Goal: Information Seeking & Learning: Learn about a topic

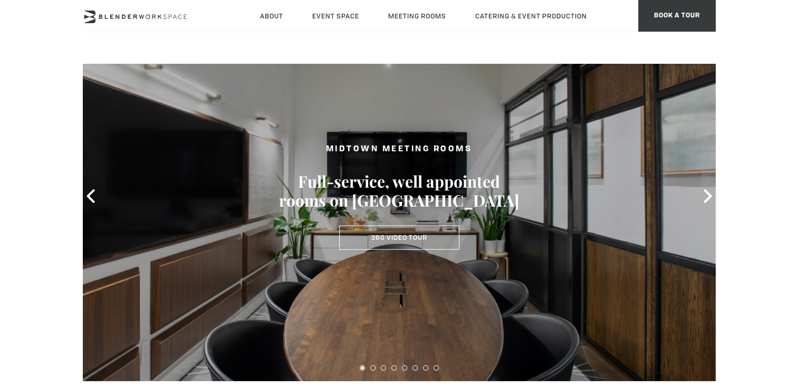
scroll to position [53, 0]
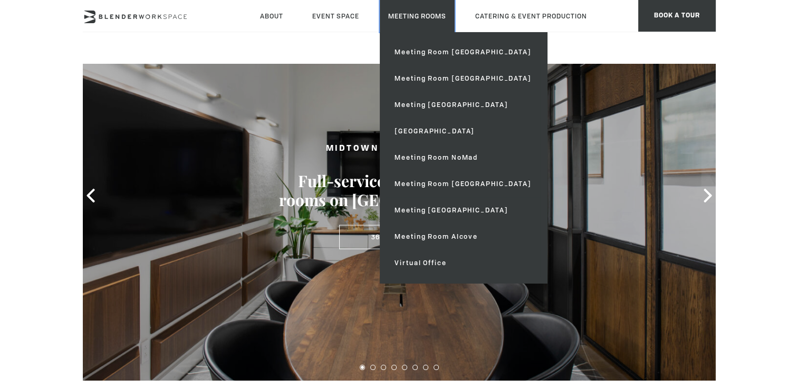
click at [418, 18] on link "Meeting Rooms" at bounding box center [417, 16] width 75 height 32
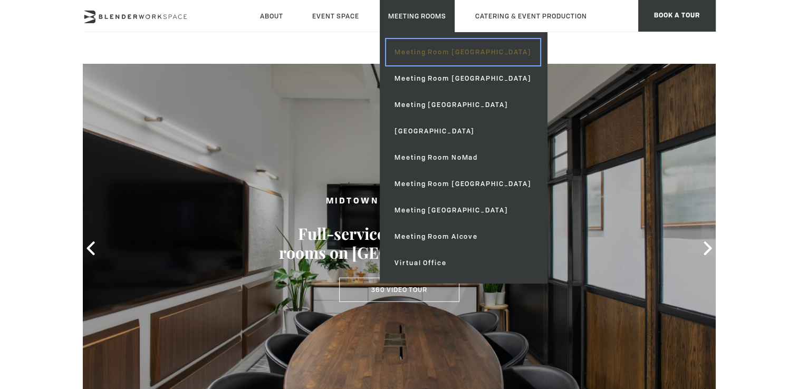
click at [422, 55] on link "Meeting Room [GEOGRAPHIC_DATA]" at bounding box center [463, 52] width 154 height 26
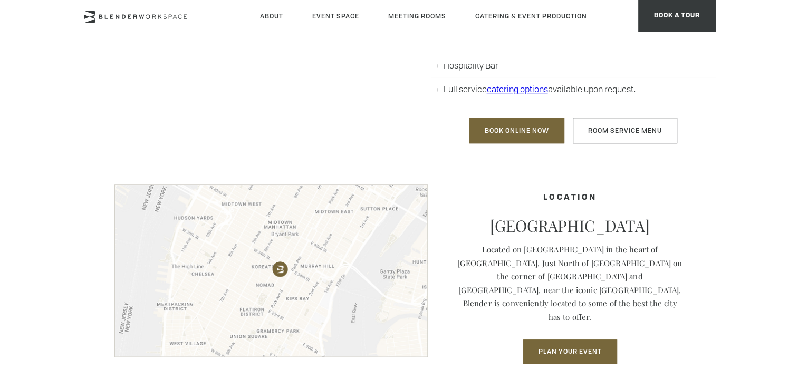
scroll to position [792, 0]
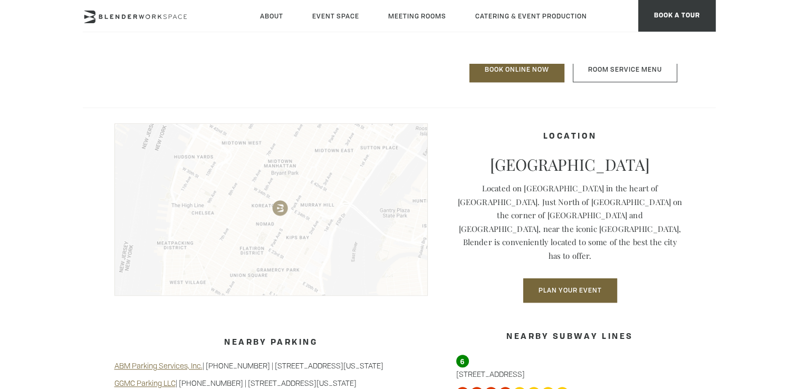
click at [236, 227] on img at bounding box center [271, 209] width 313 height 173
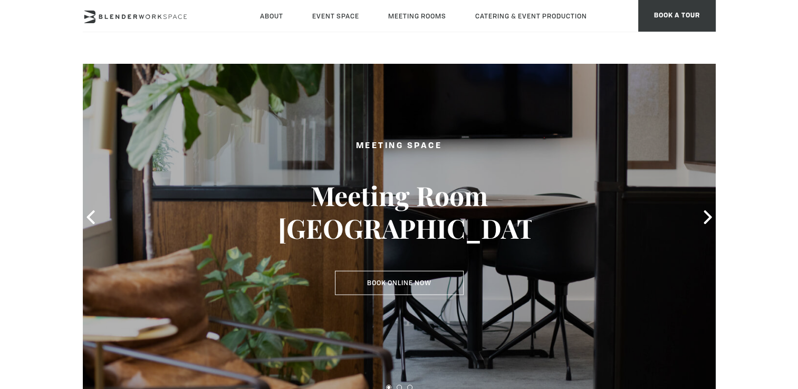
scroll to position [0, 0]
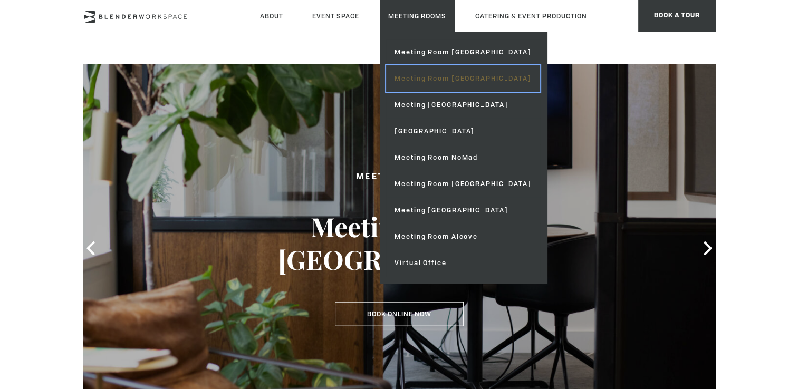
click at [445, 81] on link "Meeting Room [GEOGRAPHIC_DATA]" at bounding box center [463, 78] width 154 height 26
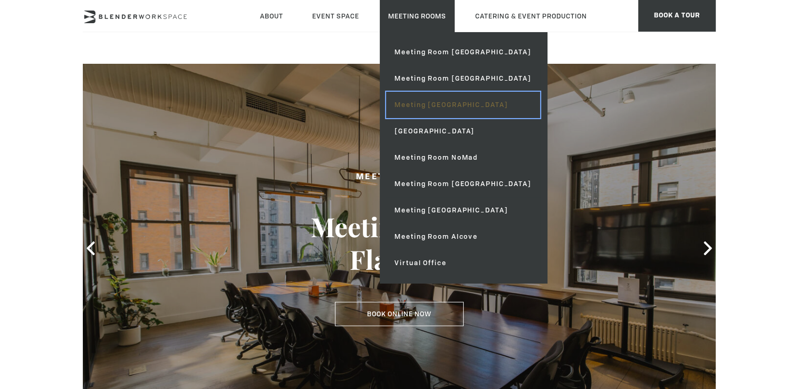
click at [454, 109] on link "Meeting [GEOGRAPHIC_DATA]" at bounding box center [463, 105] width 154 height 26
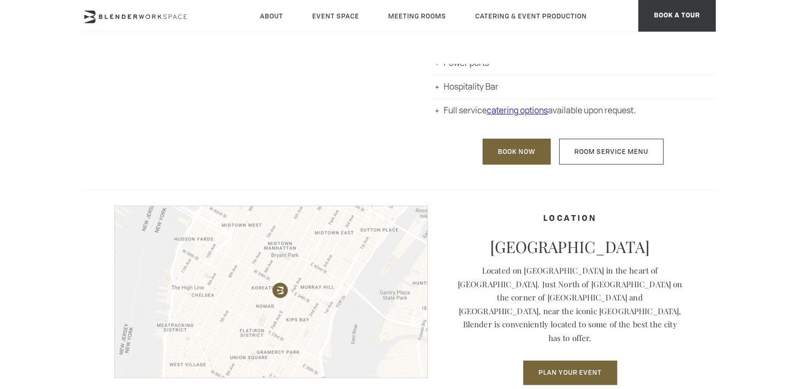
scroll to position [792, 0]
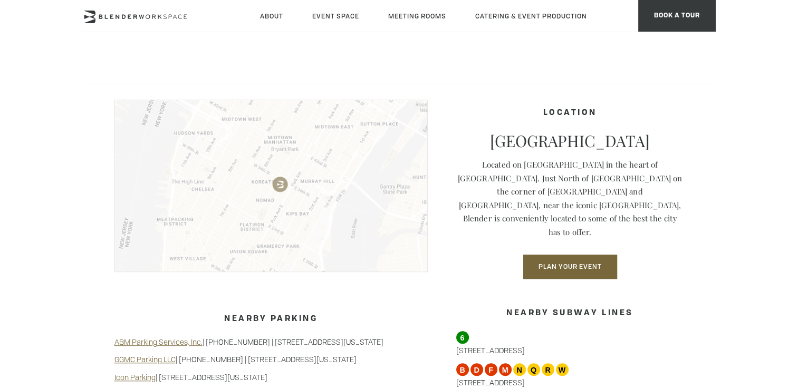
click at [214, 191] on img at bounding box center [271, 186] width 313 height 173
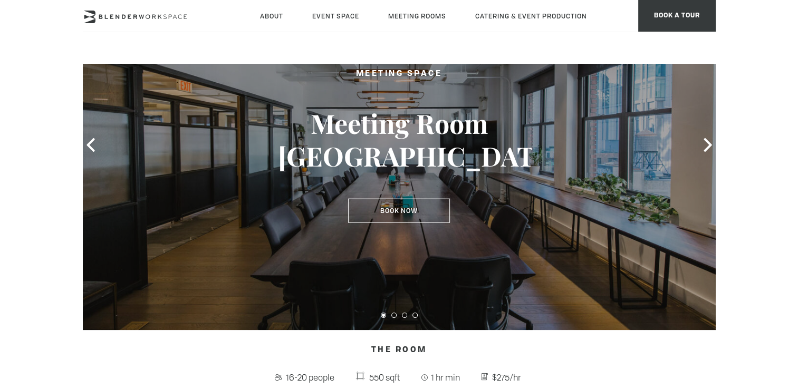
scroll to position [84, 0]
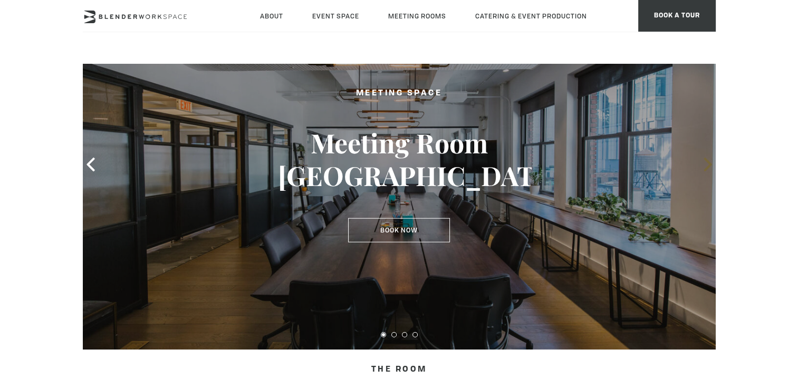
click at [708, 172] on span at bounding box center [708, 165] width 16 height 16
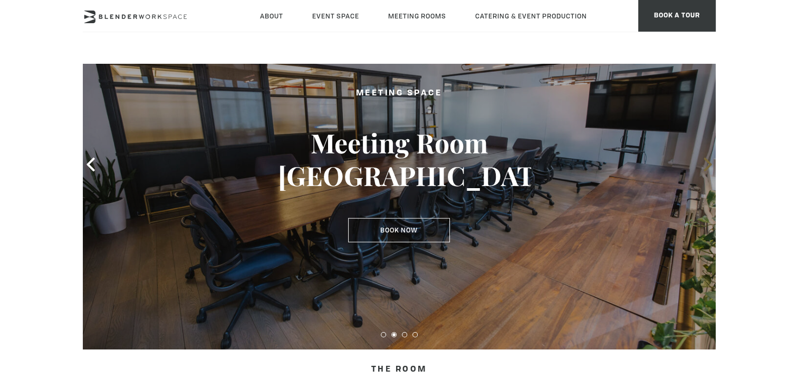
click at [708, 160] on icon at bounding box center [708, 165] width 8 height 14
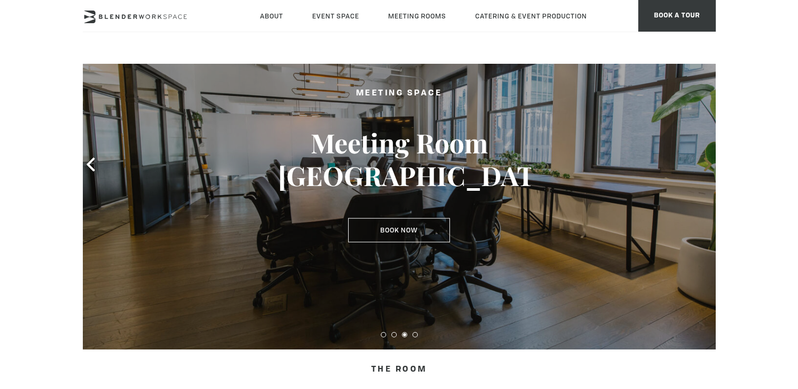
click at [712, 159] on icon at bounding box center [708, 165] width 14 height 14
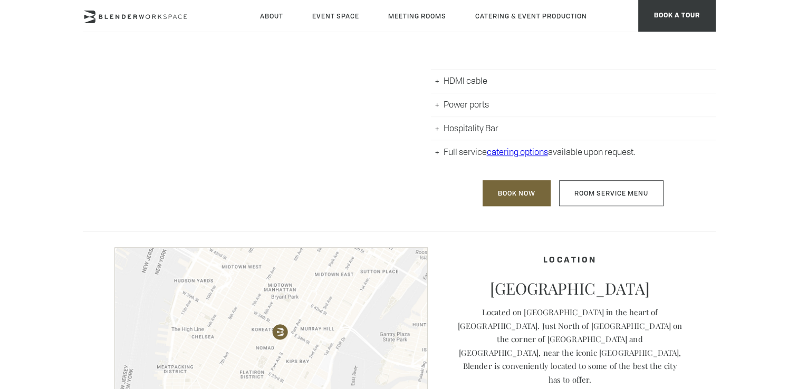
scroll to position [506, 0]
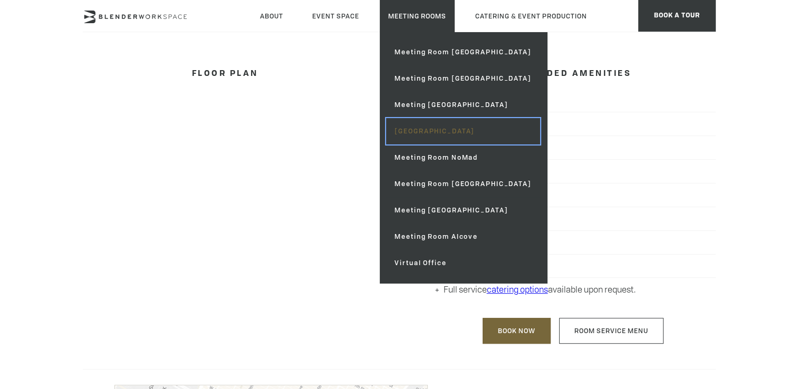
click at [446, 130] on link "[GEOGRAPHIC_DATA]" at bounding box center [463, 131] width 154 height 26
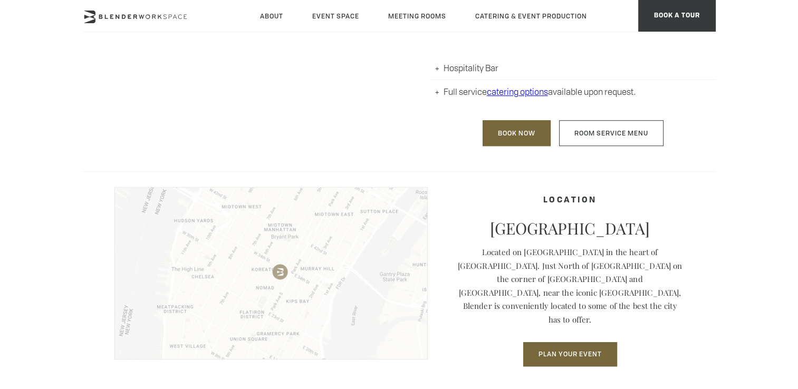
scroll to position [844, 0]
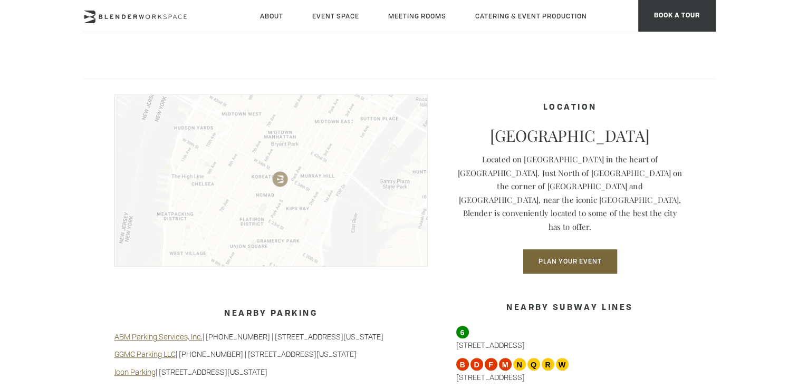
click at [326, 166] on img at bounding box center [271, 180] width 313 height 173
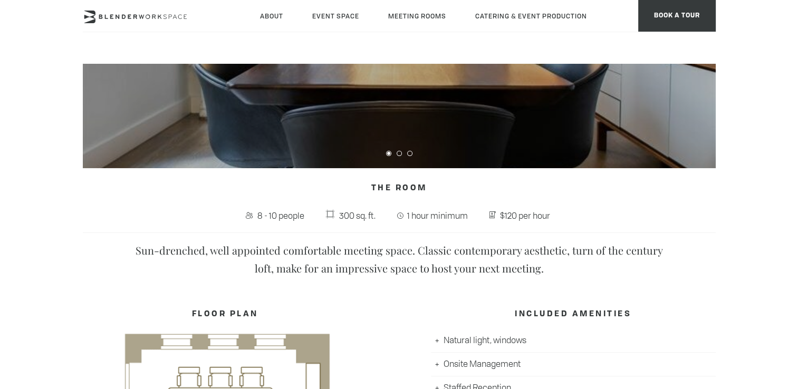
scroll to position [211, 0]
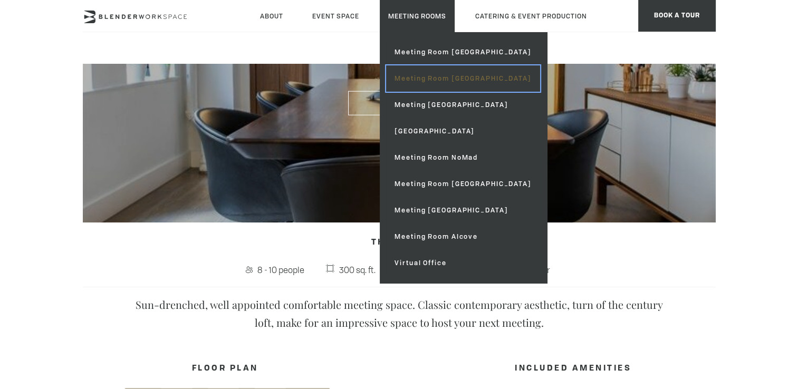
click at [472, 77] on link "Meeting Room [GEOGRAPHIC_DATA]" at bounding box center [463, 78] width 154 height 26
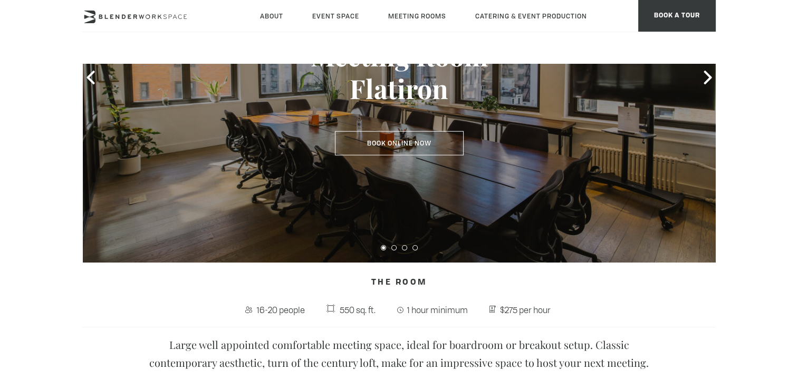
scroll to position [264, 0]
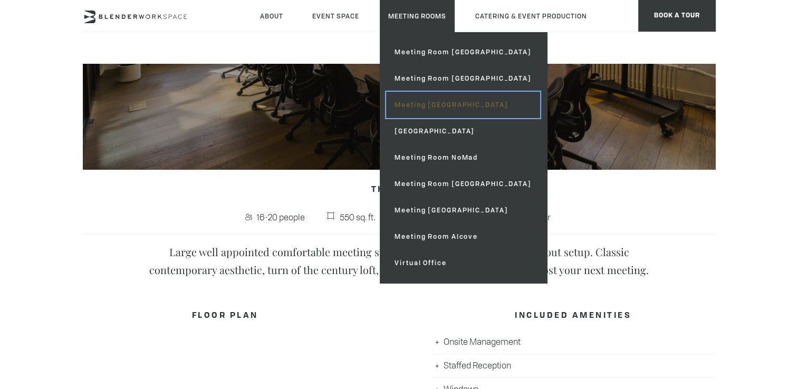
click at [443, 100] on link "Meeting [GEOGRAPHIC_DATA]" at bounding box center [463, 105] width 154 height 26
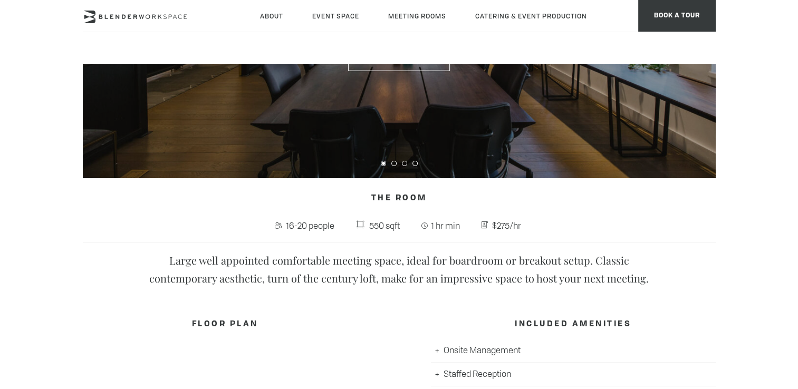
scroll to position [158, 0]
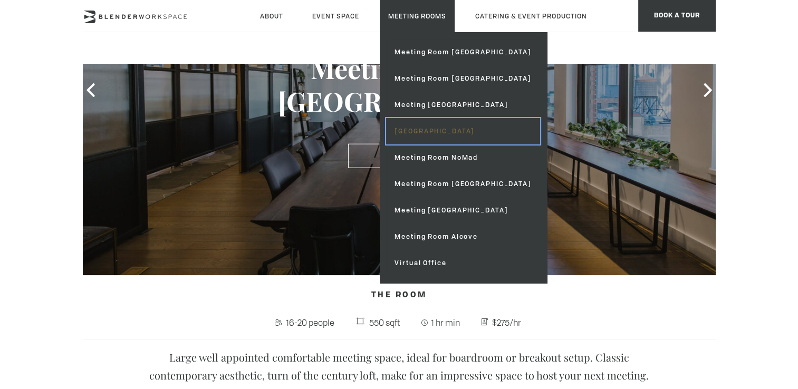
click at [435, 129] on link "[GEOGRAPHIC_DATA]" at bounding box center [463, 131] width 154 height 26
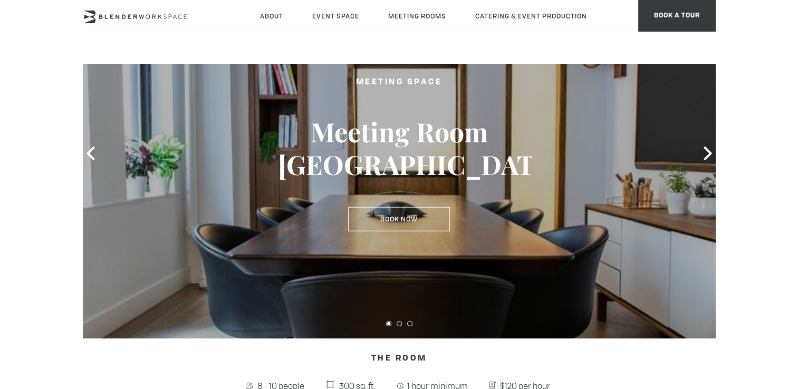
scroll to position [211, 0]
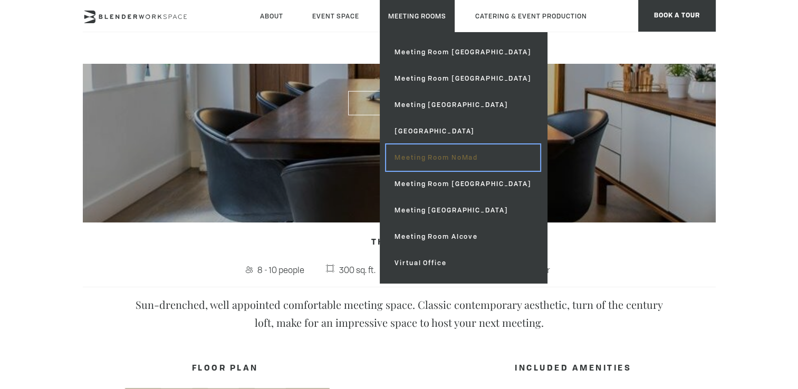
click at [436, 153] on link "Meeting Room NoMad" at bounding box center [463, 158] width 154 height 26
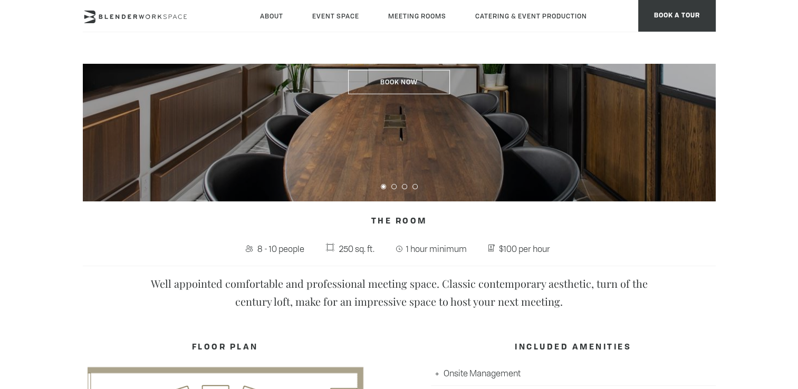
scroll to position [264, 0]
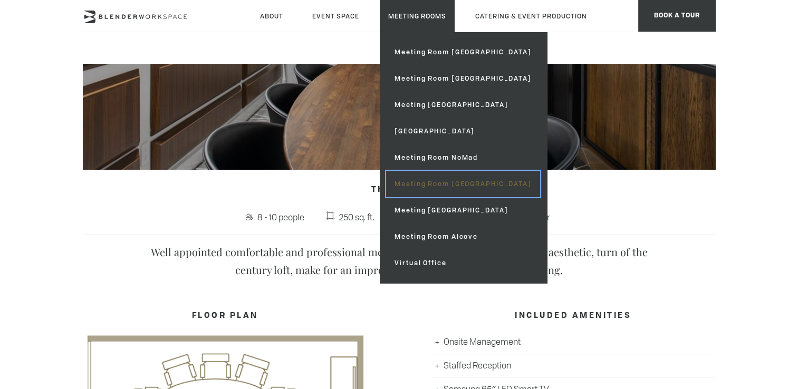
click at [424, 185] on link "Meeting Room [GEOGRAPHIC_DATA]" at bounding box center [463, 184] width 154 height 26
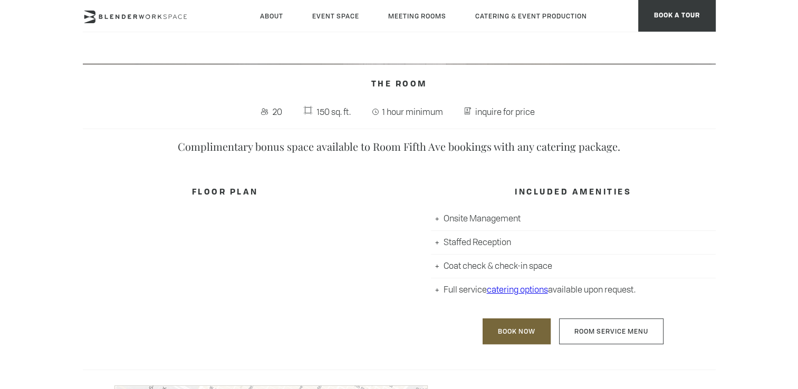
scroll to position [158, 0]
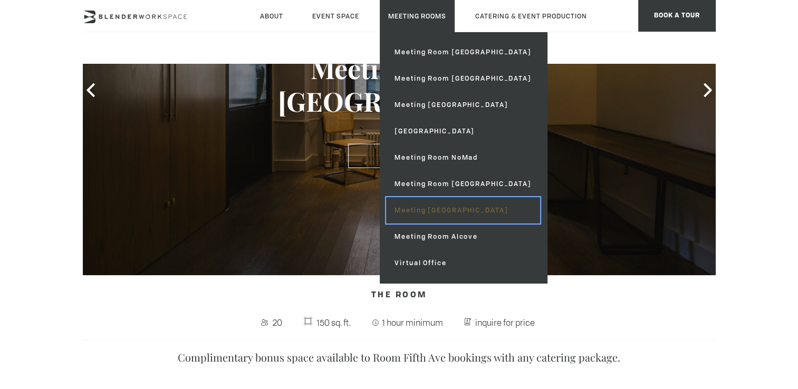
click at [434, 210] on link "Meeting [GEOGRAPHIC_DATA]" at bounding box center [463, 210] width 154 height 26
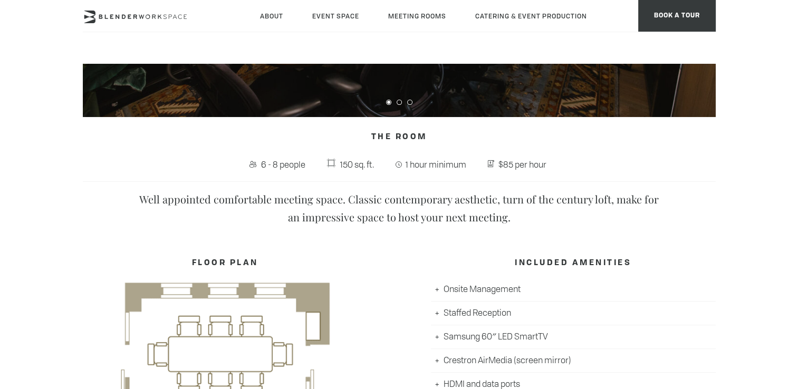
scroll to position [106, 0]
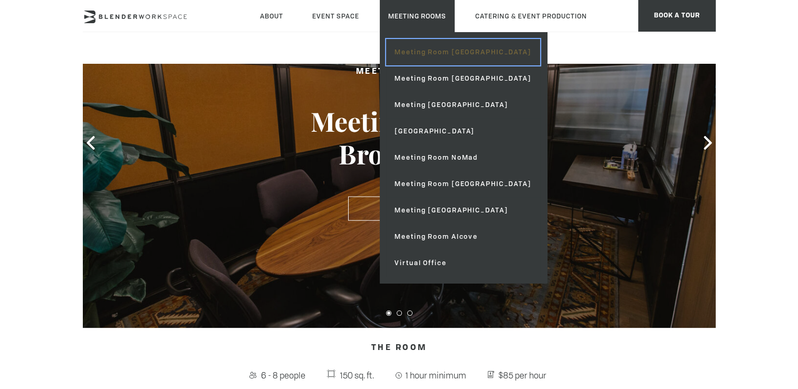
click at [424, 59] on link "Meeting Room [GEOGRAPHIC_DATA]" at bounding box center [463, 52] width 154 height 26
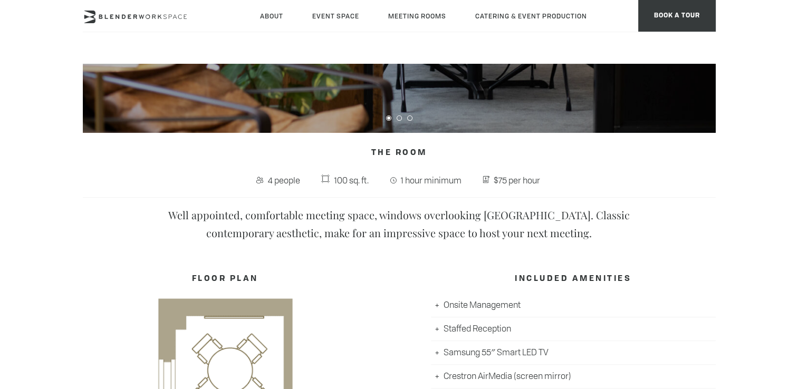
scroll to position [317, 0]
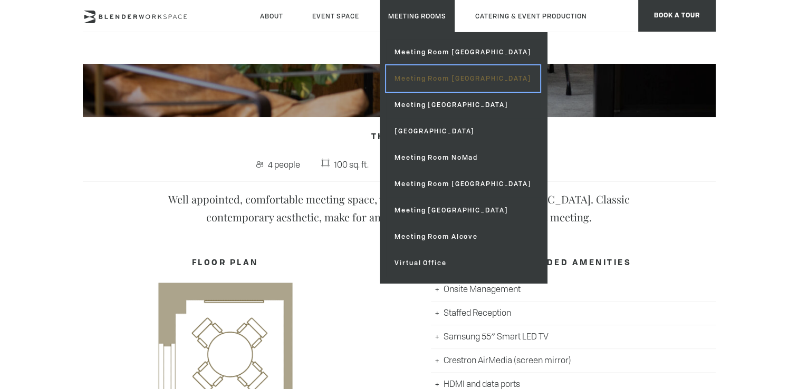
click at [432, 73] on link "Meeting Room [GEOGRAPHIC_DATA]" at bounding box center [463, 78] width 154 height 26
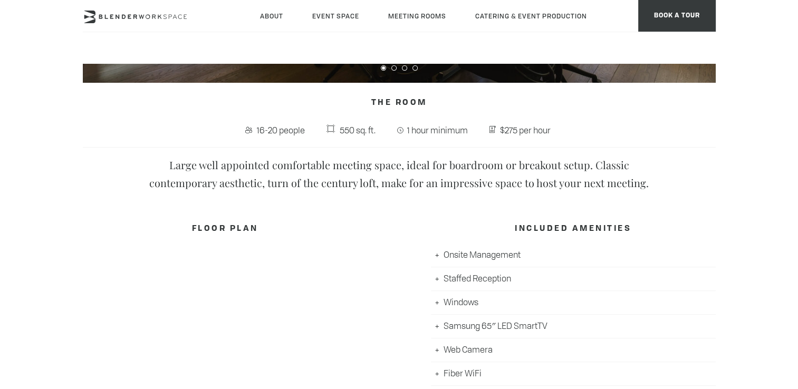
scroll to position [369, 0]
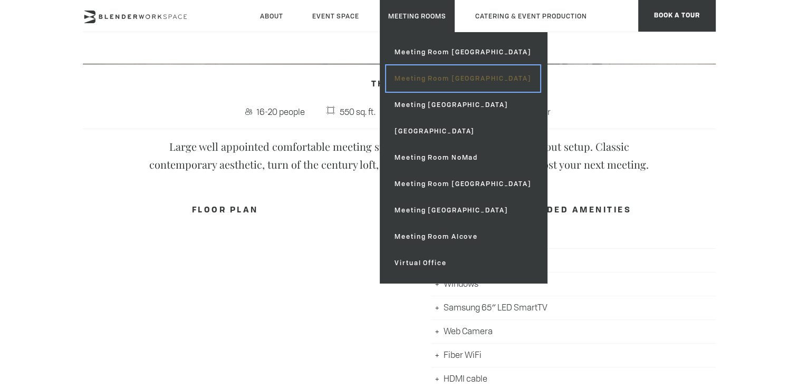
click at [437, 83] on link "Meeting Room [GEOGRAPHIC_DATA]" at bounding box center [463, 78] width 154 height 26
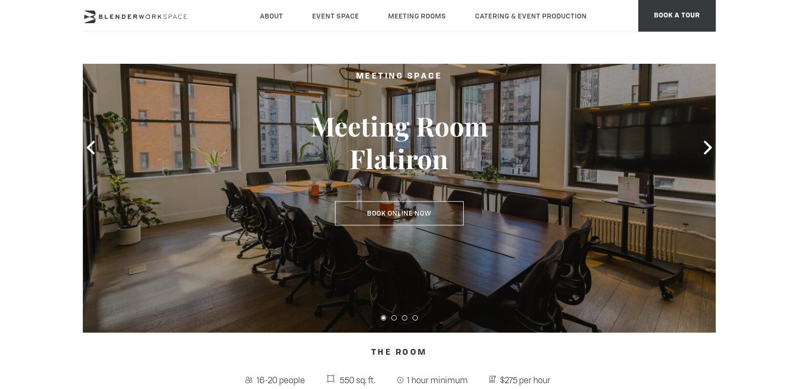
scroll to position [264, 0]
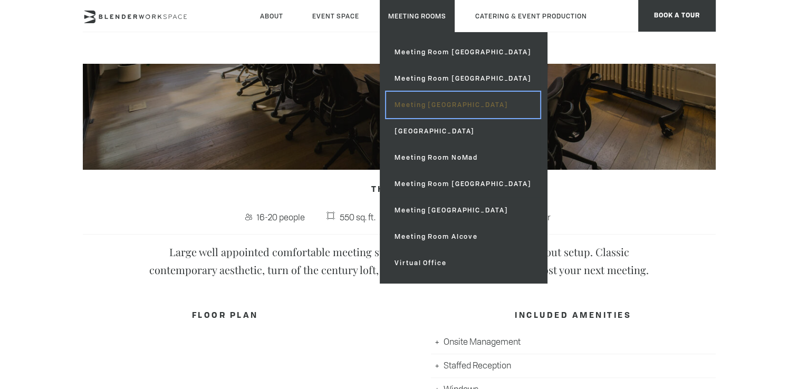
click at [452, 115] on link "Meeting [GEOGRAPHIC_DATA]" at bounding box center [463, 105] width 154 height 26
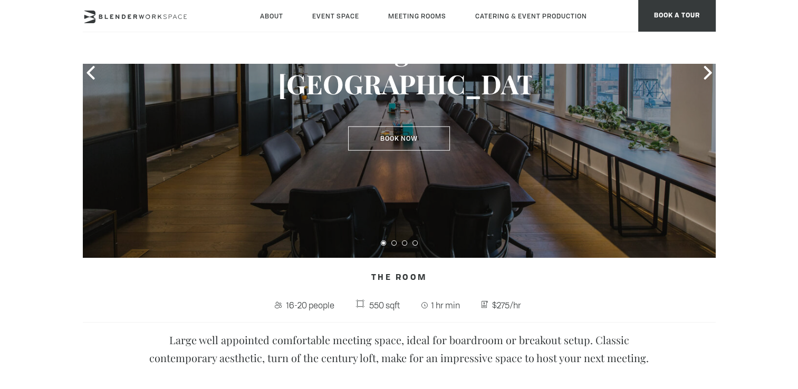
scroll to position [264, 0]
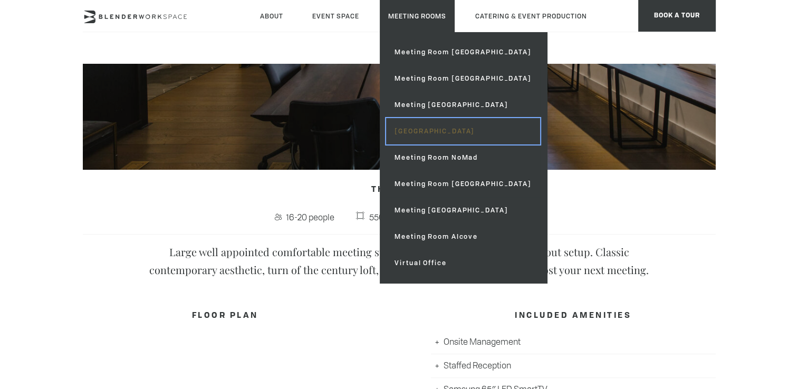
click at [450, 141] on link "[GEOGRAPHIC_DATA]" at bounding box center [463, 131] width 154 height 26
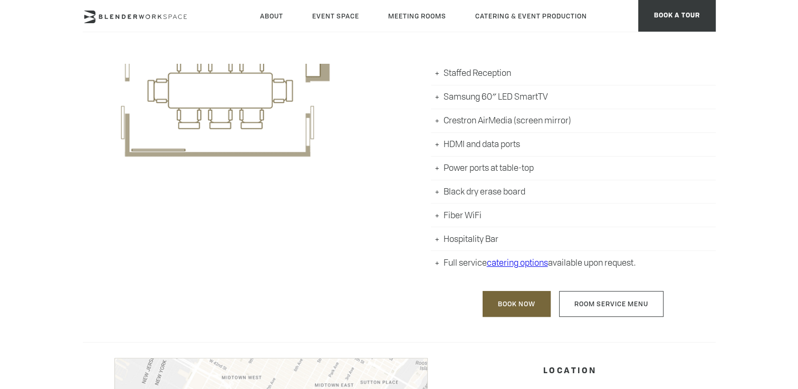
scroll to position [633, 0]
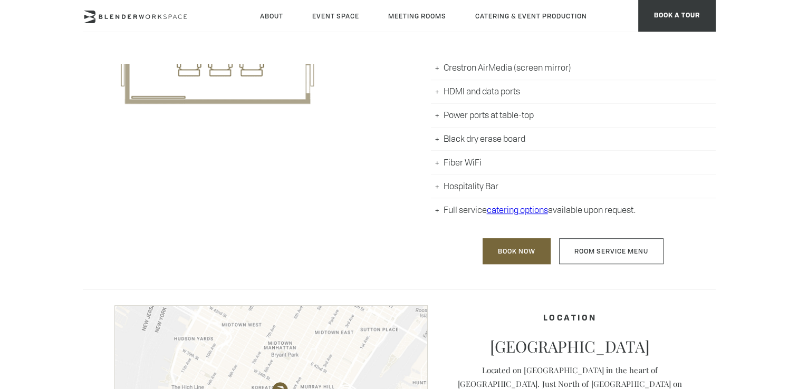
click at [441, 187] on li "Hospitality Bar" at bounding box center [573, 187] width 285 height 24
click at [439, 187] on li "Hospitality Bar" at bounding box center [573, 187] width 285 height 24
click at [437, 187] on li "Hospitality Bar" at bounding box center [573, 187] width 285 height 24
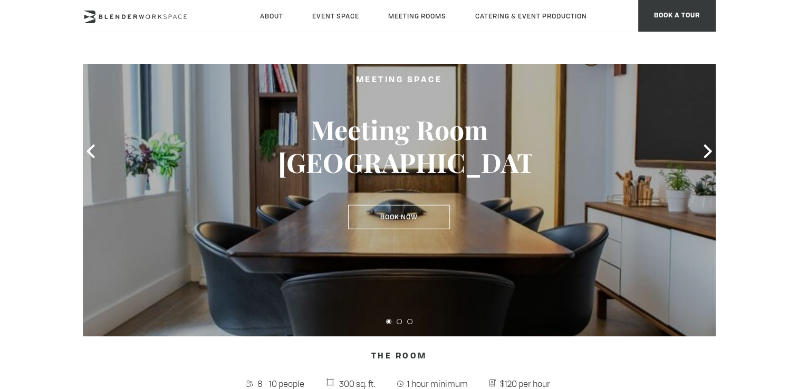
scroll to position [53, 0]
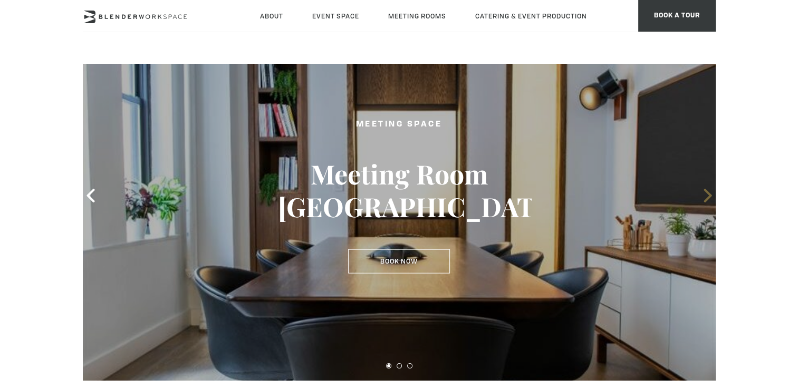
click at [701, 200] on icon at bounding box center [708, 196] width 14 height 14
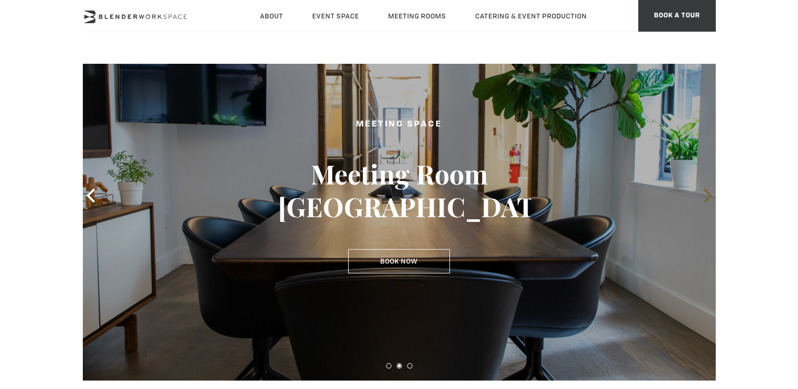
click at [704, 200] on icon at bounding box center [708, 196] width 14 height 14
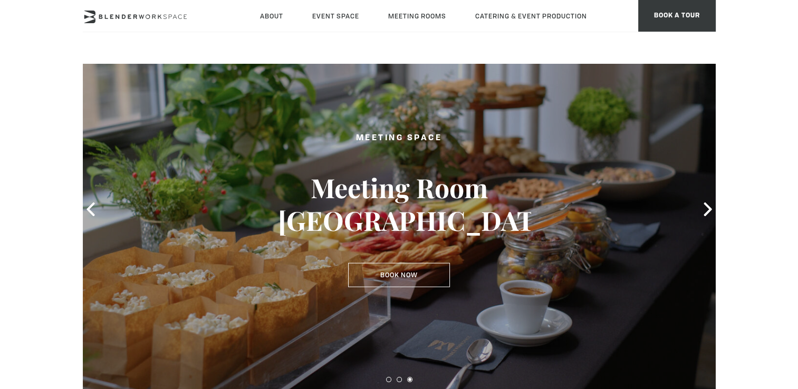
scroll to position [0, 0]
